Goal: Transaction & Acquisition: Purchase product/service

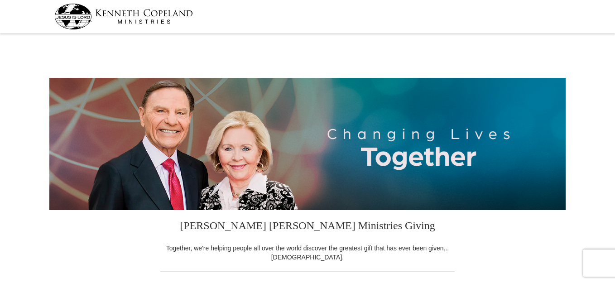
select select "OK"
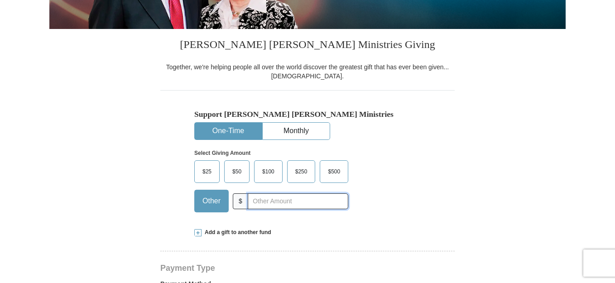
click at [248, 204] on input "text" at bounding box center [298, 201] width 101 height 16
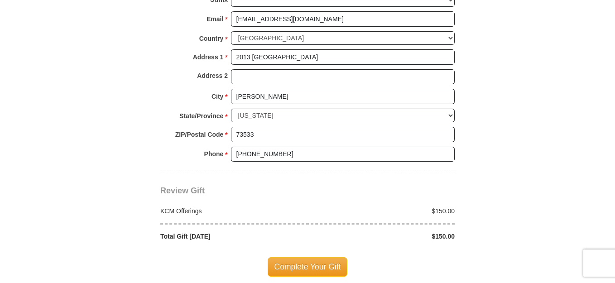
scroll to position [725, 0]
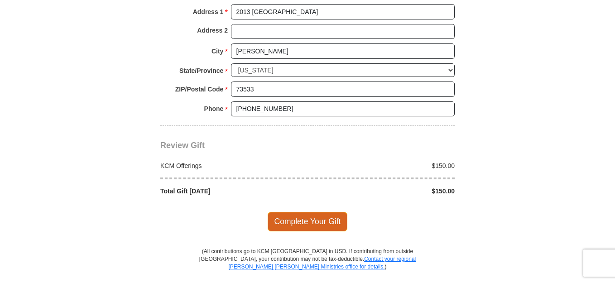
type input "150"
click at [320, 212] on span "Complete Your Gift" at bounding box center [308, 221] width 80 height 19
